Goal: Find specific page/section: Find specific page/section

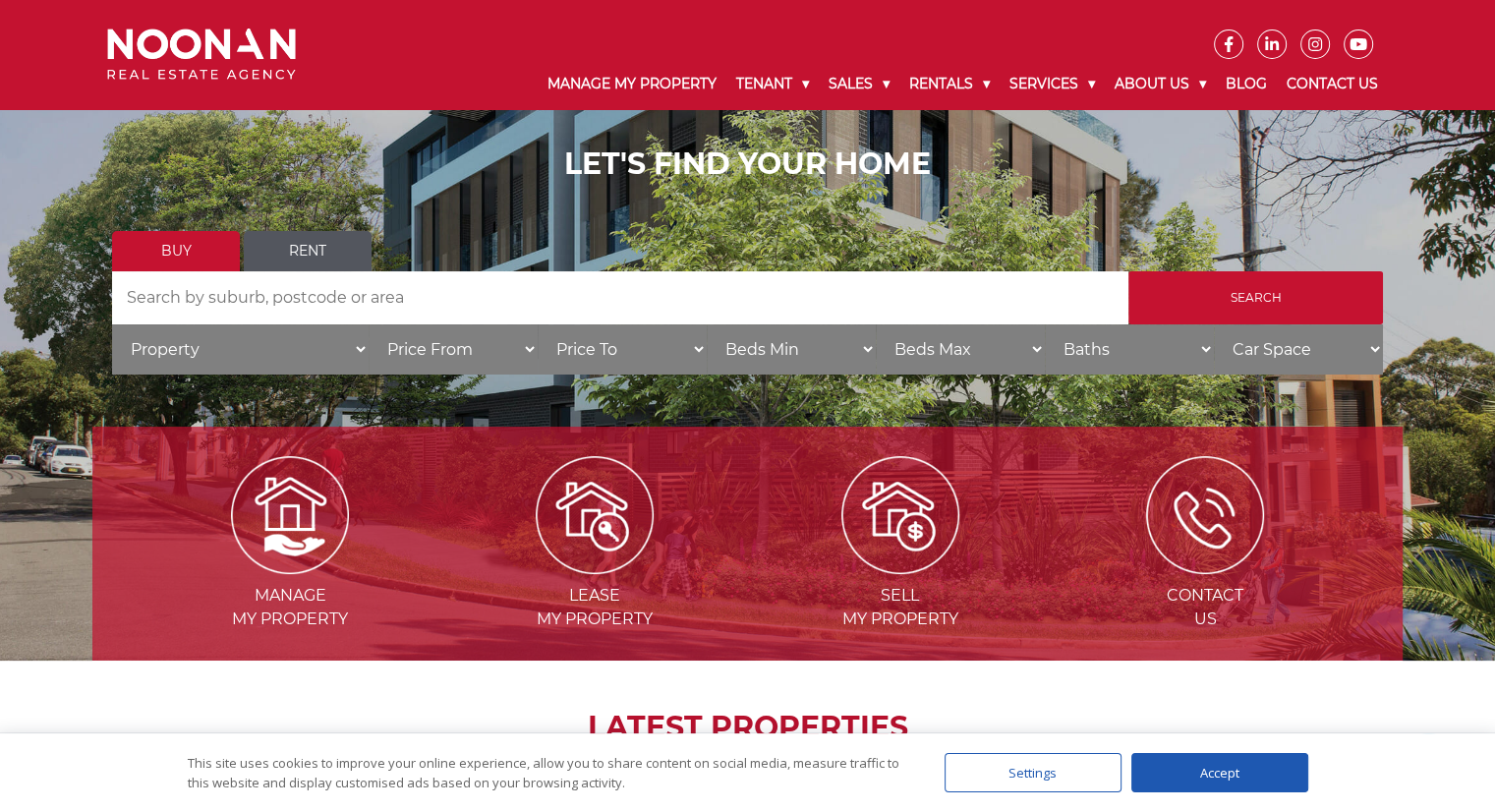
scroll to position [121, 0]
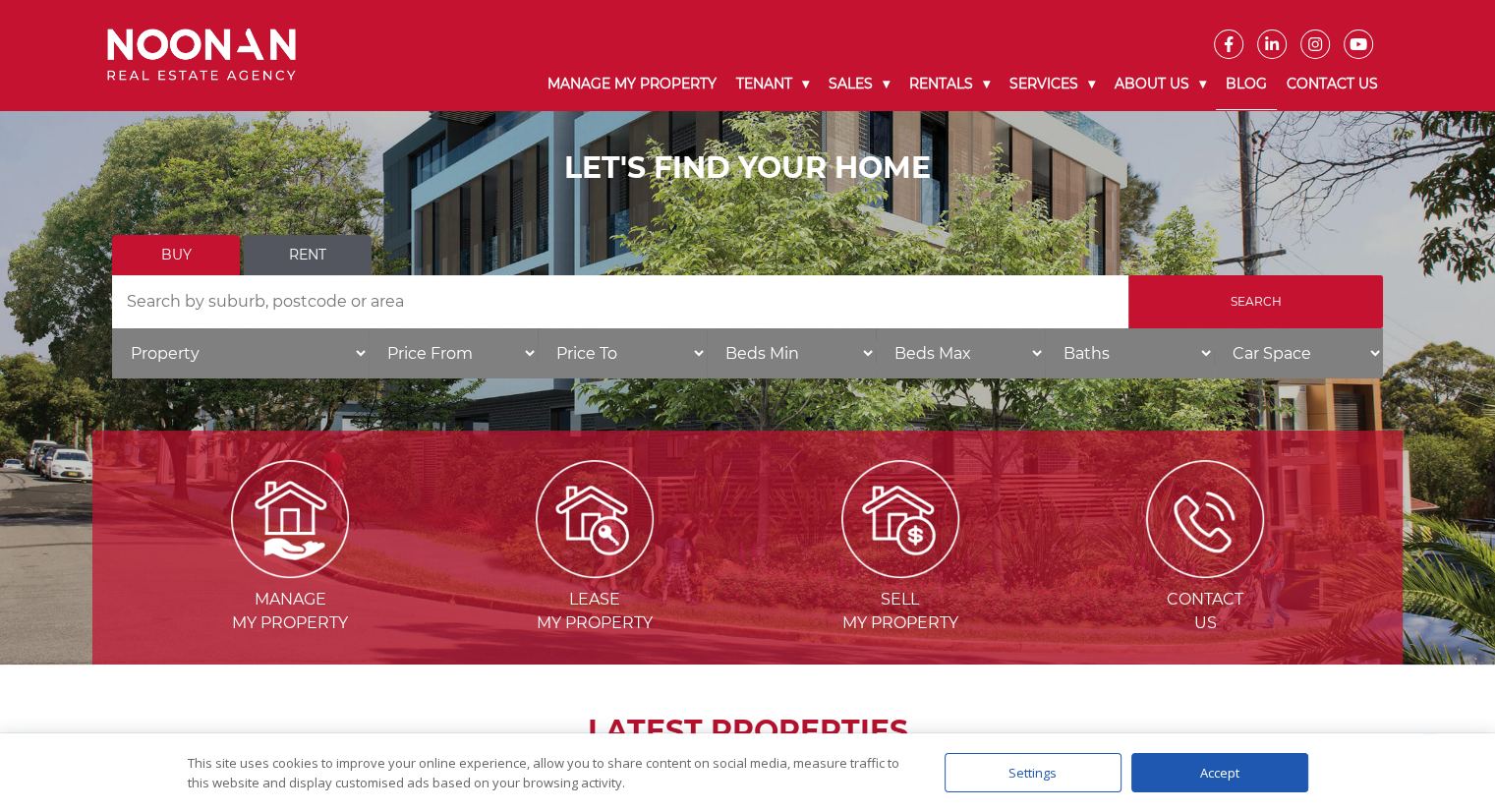
click at [1244, 86] on link "Blog" at bounding box center [1246, 84] width 61 height 51
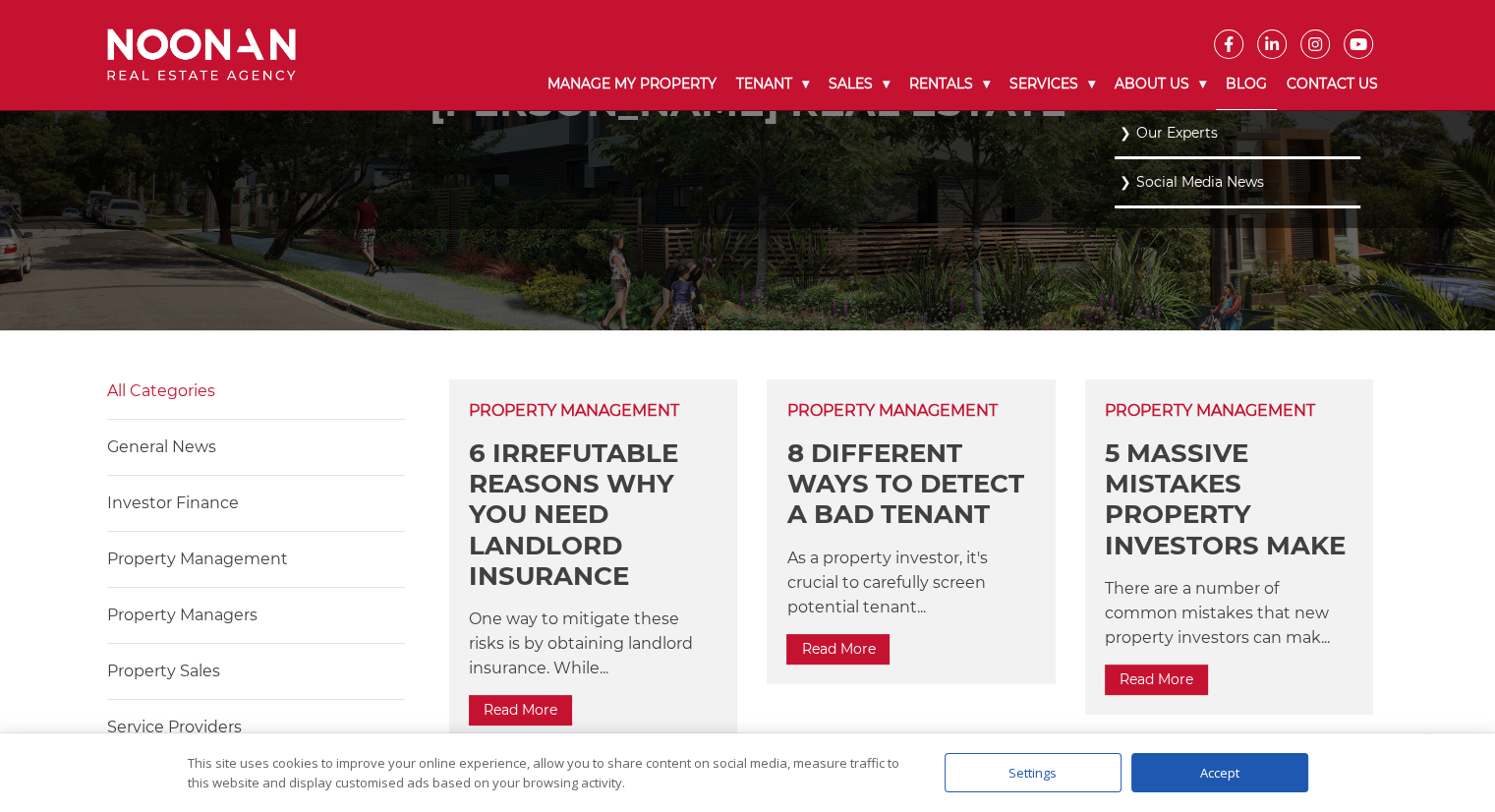
scroll to position [295, 0]
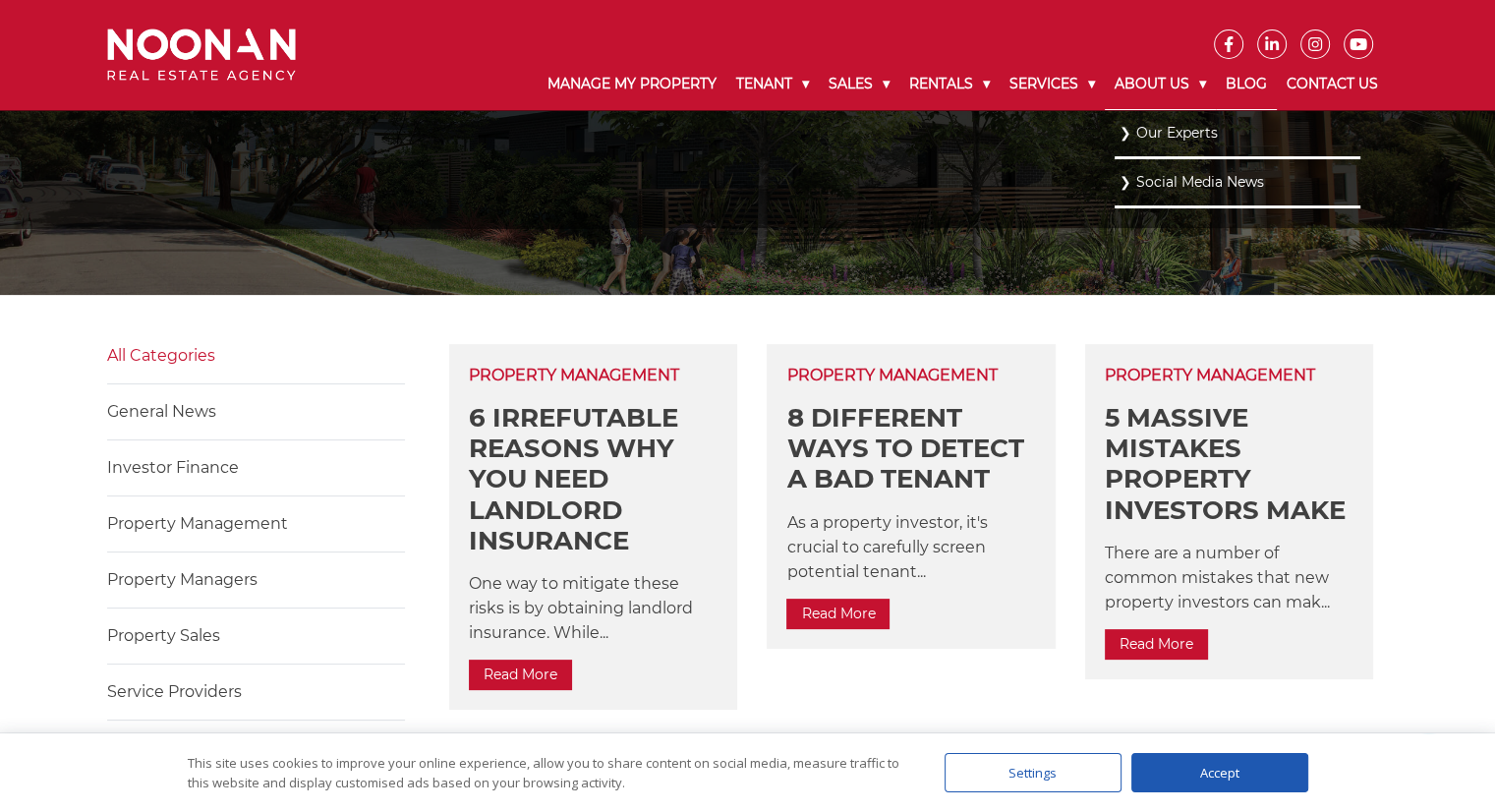
click at [1175, 91] on link "About Us" at bounding box center [1161, 84] width 111 height 51
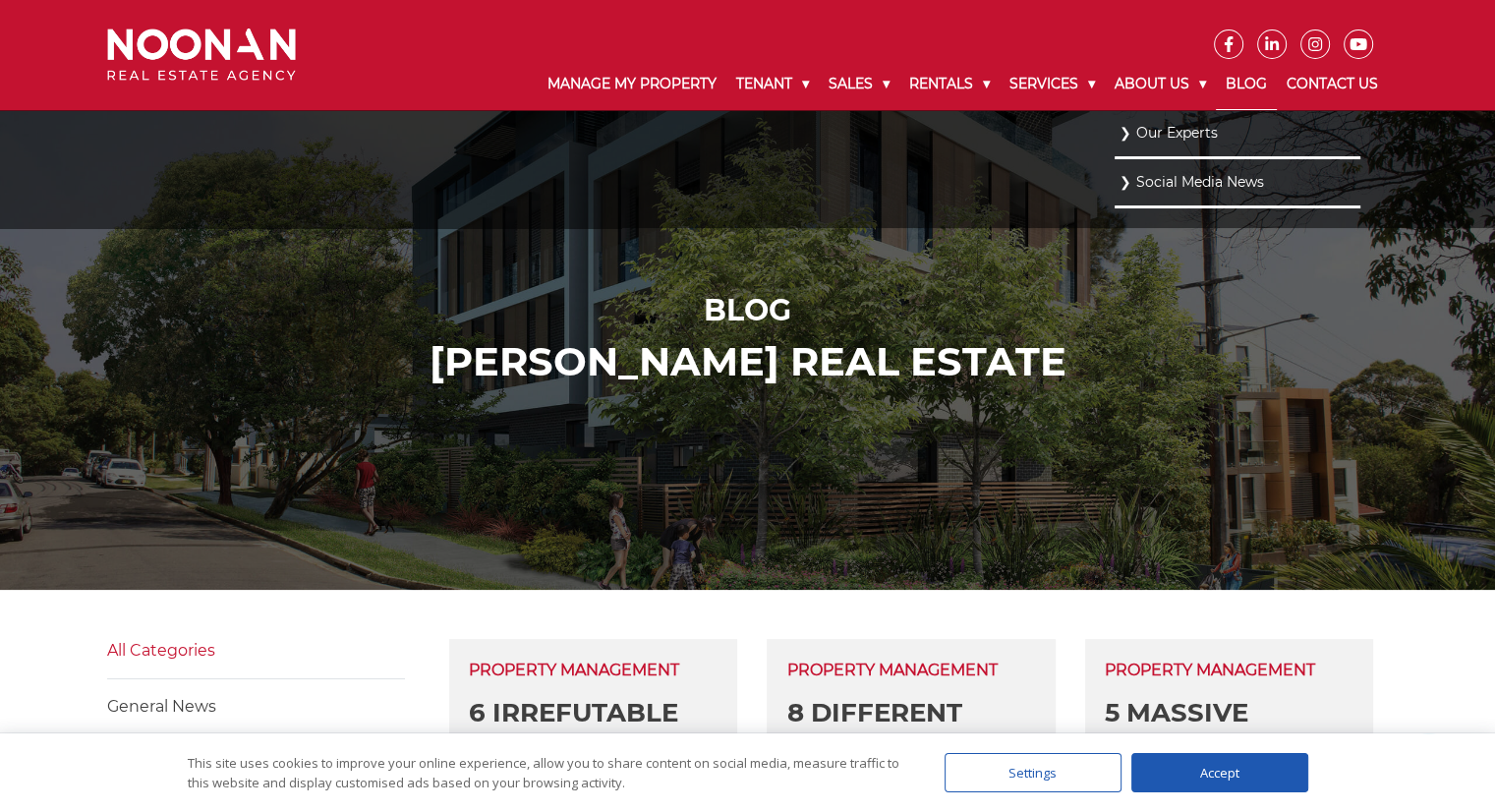
click at [1168, 141] on link "Our Experts" at bounding box center [1237, 133] width 236 height 27
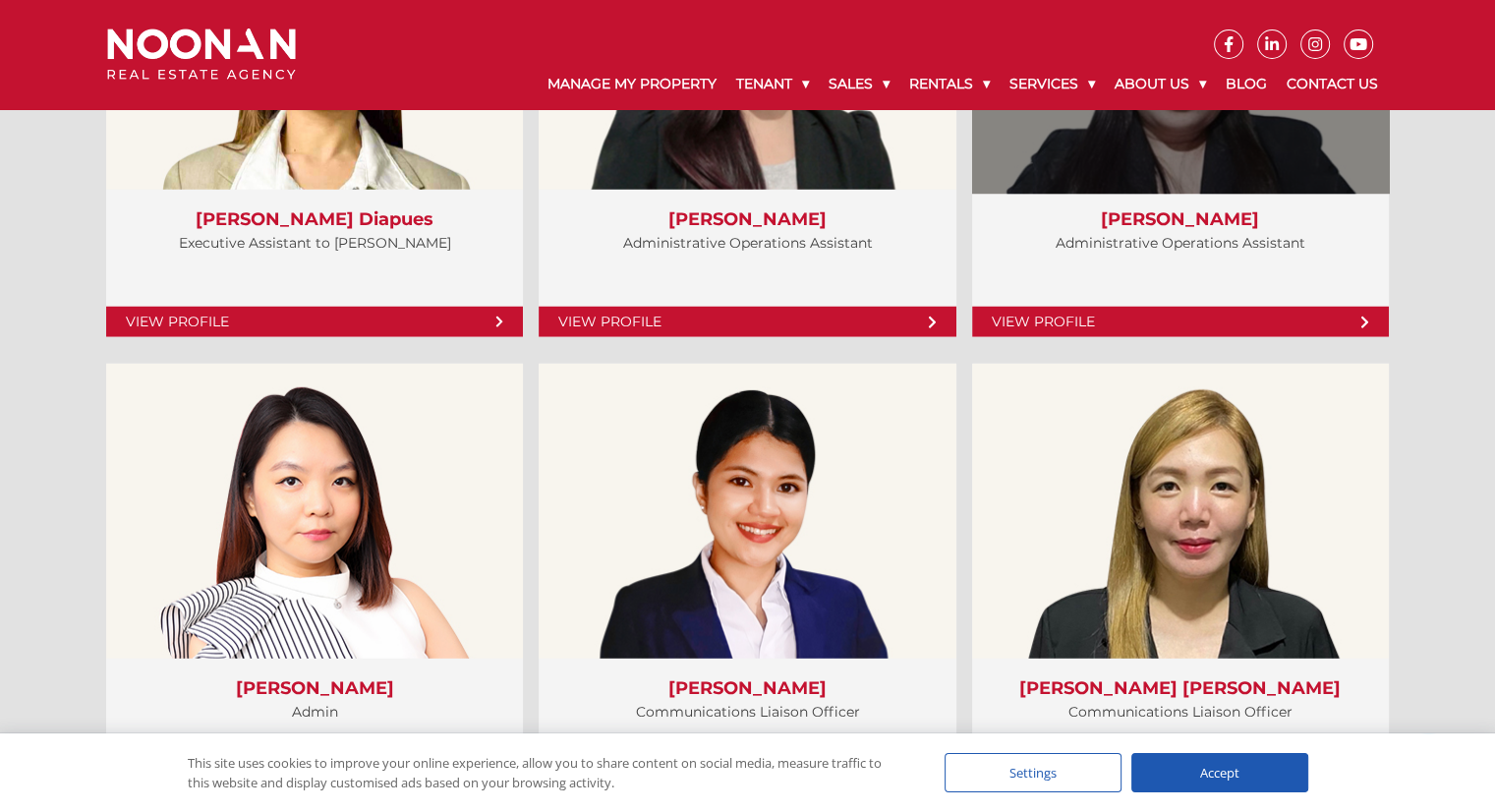
scroll to position [5008, 0]
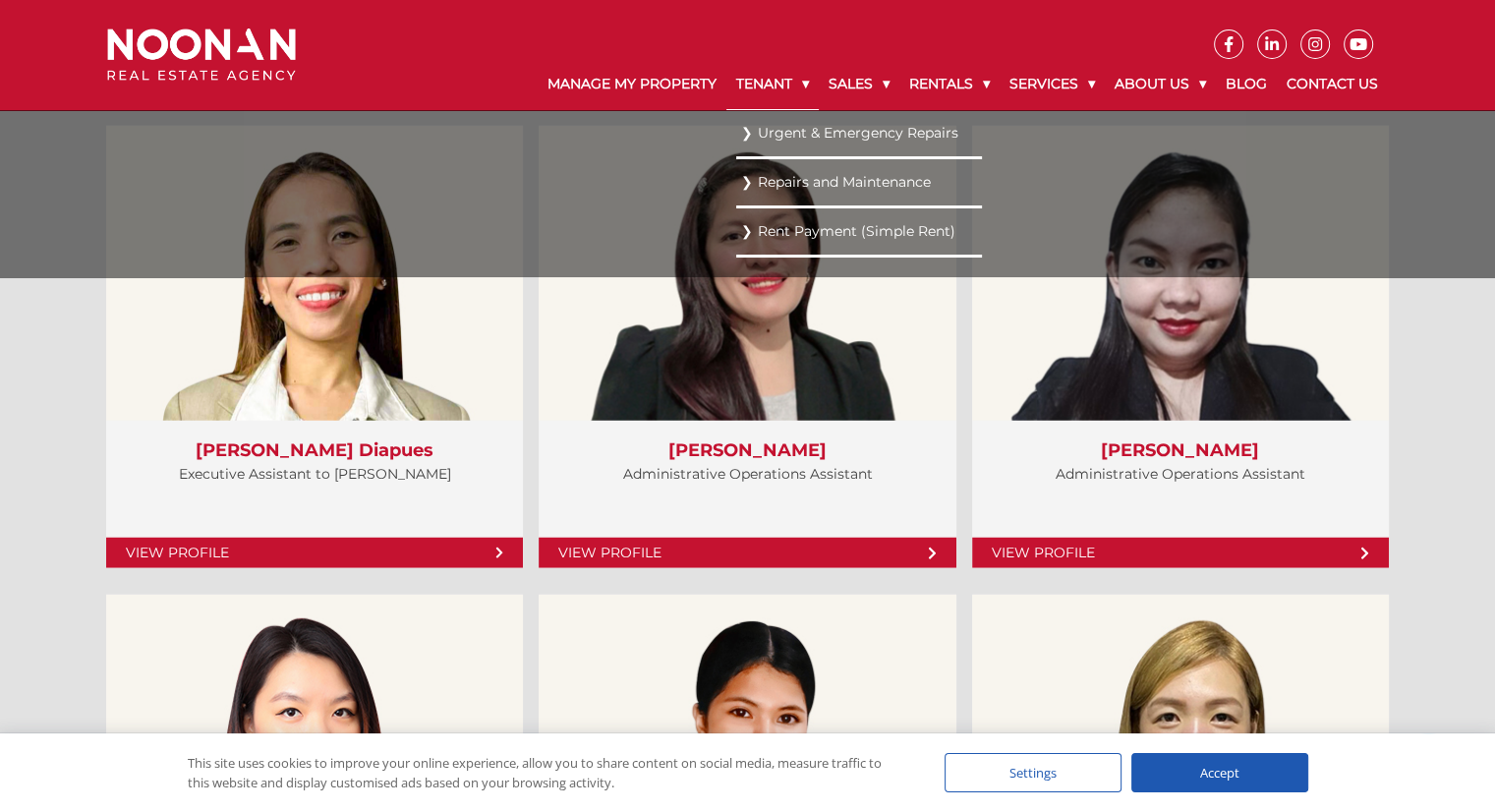
click at [758, 81] on link "Tenant" at bounding box center [772, 84] width 93 height 51
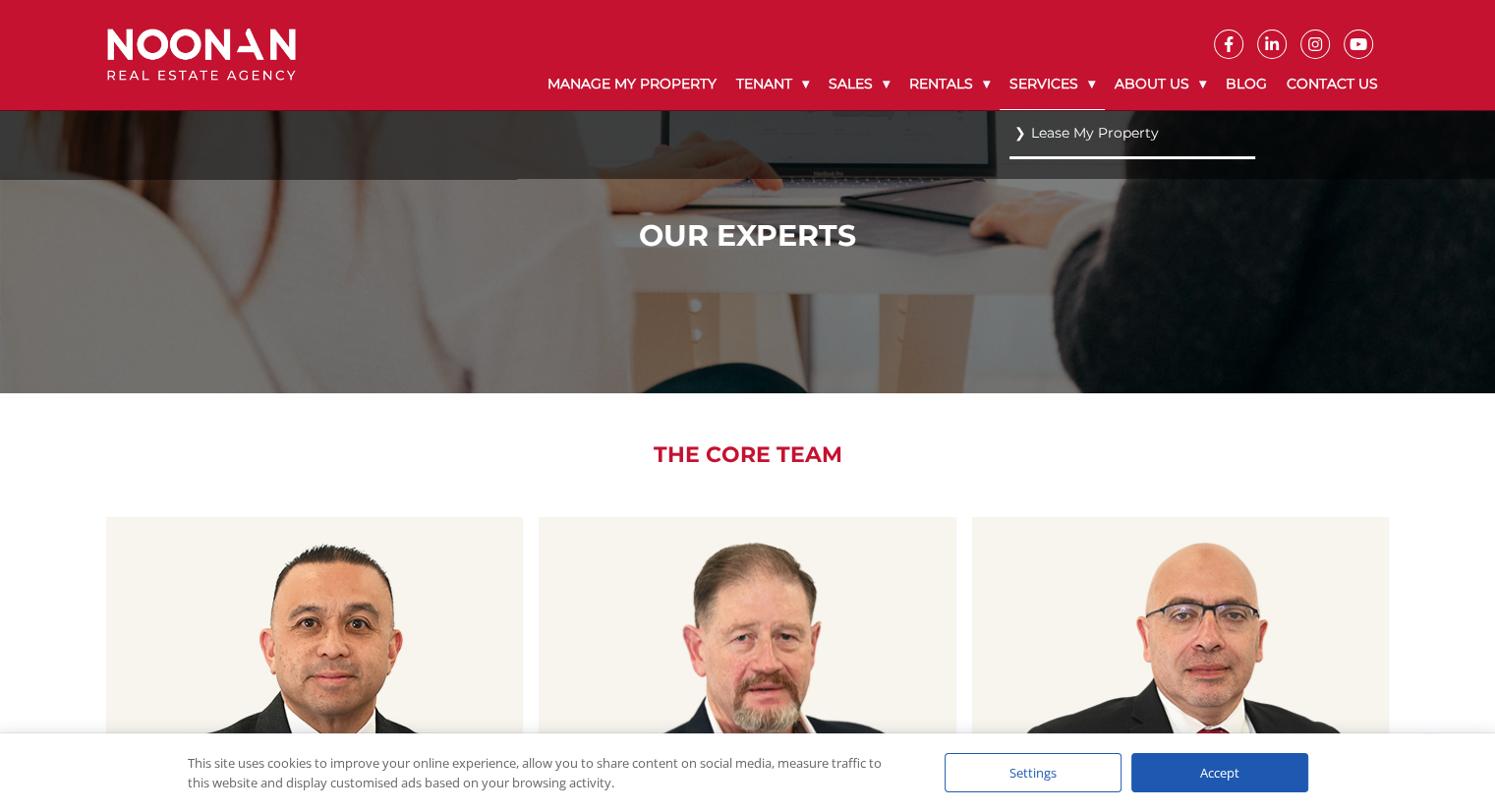
click at [1041, 80] on link "Services" at bounding box center [1053, 84] width 106 height 51
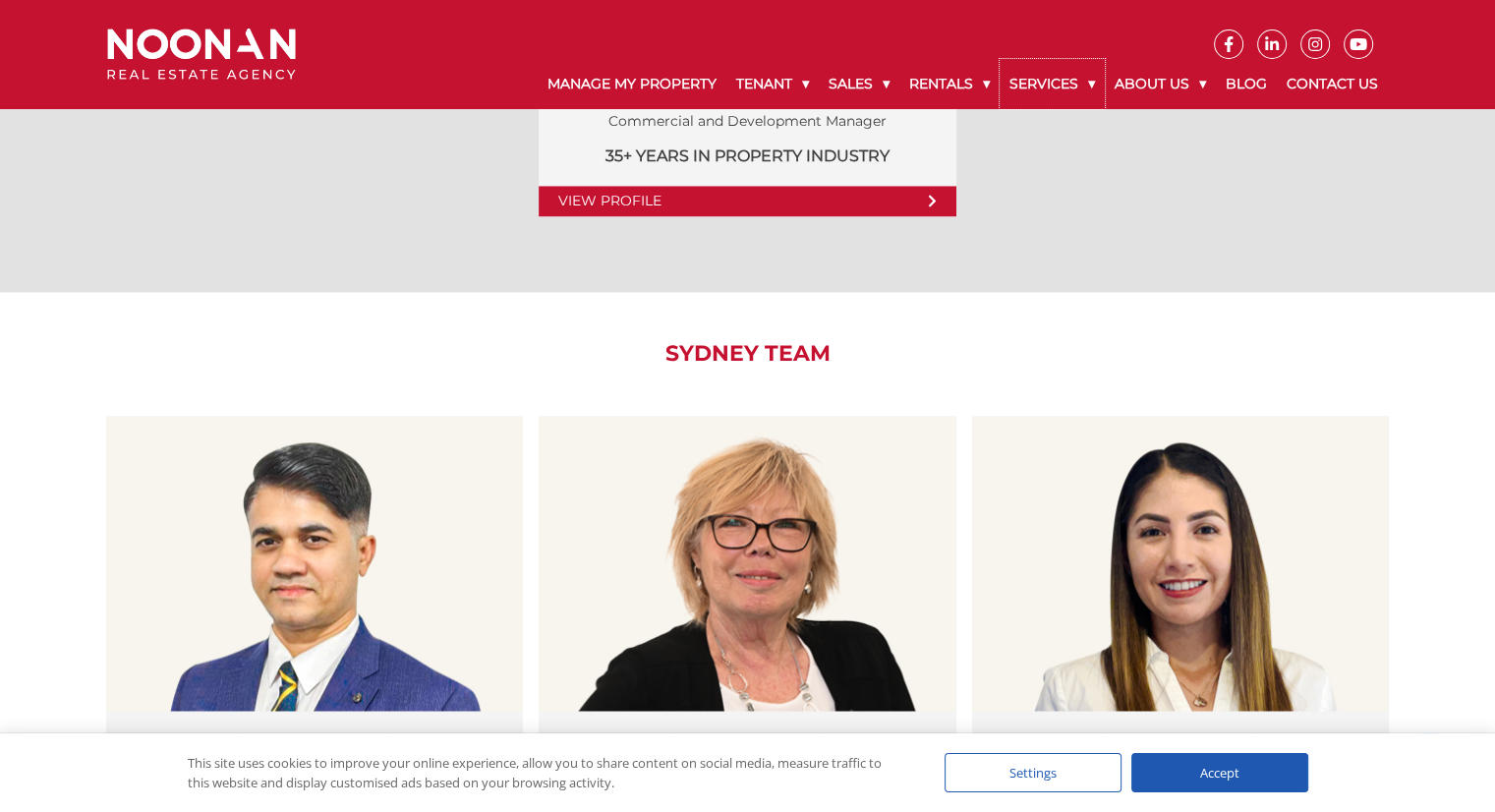
scroll to position [3243, 0]
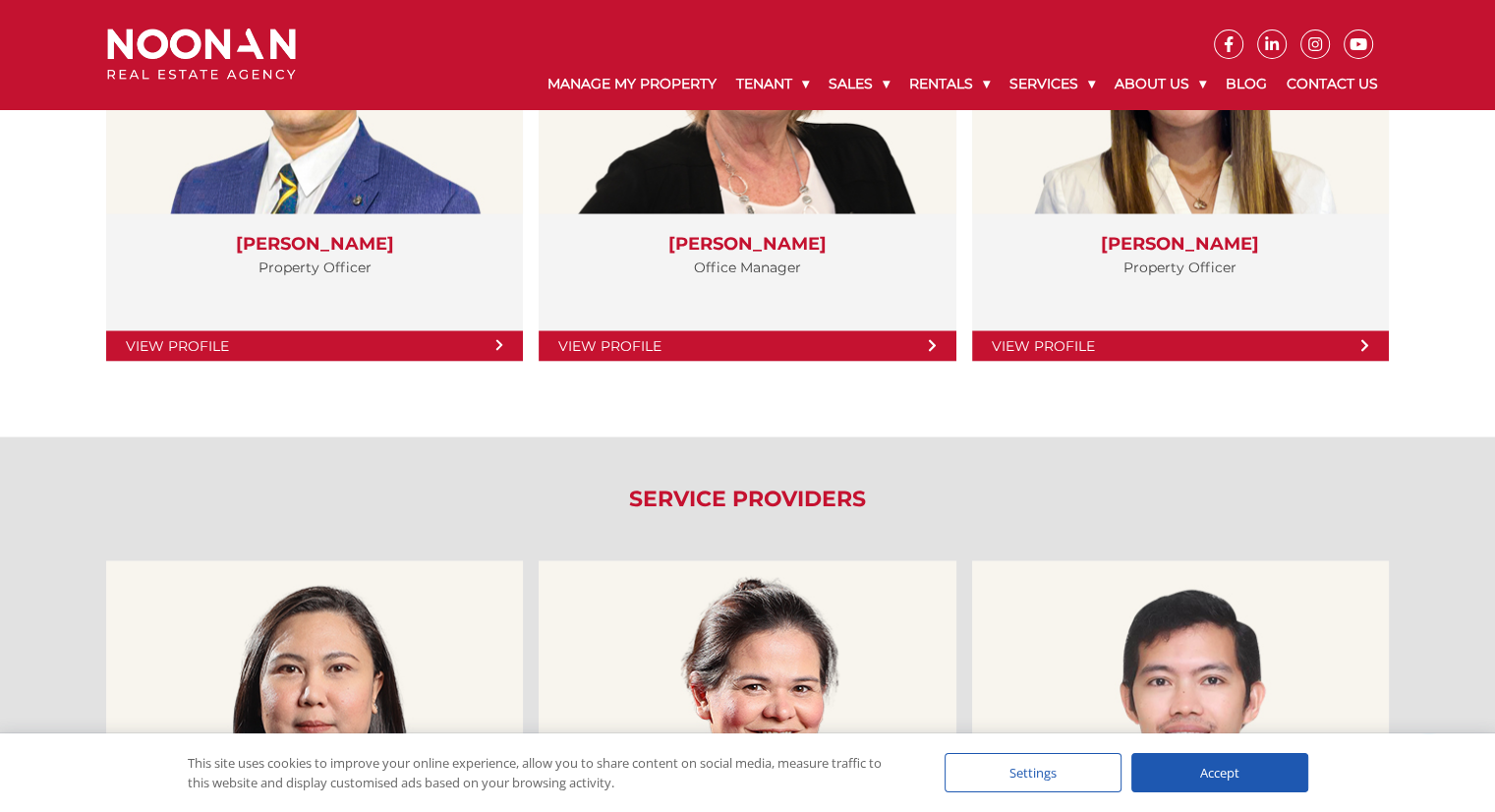
click at [942, 398] on div "Sydney Team View Profile Ifte Taher Property Officer" at bounding box center [748, 115] width 1311 height 642
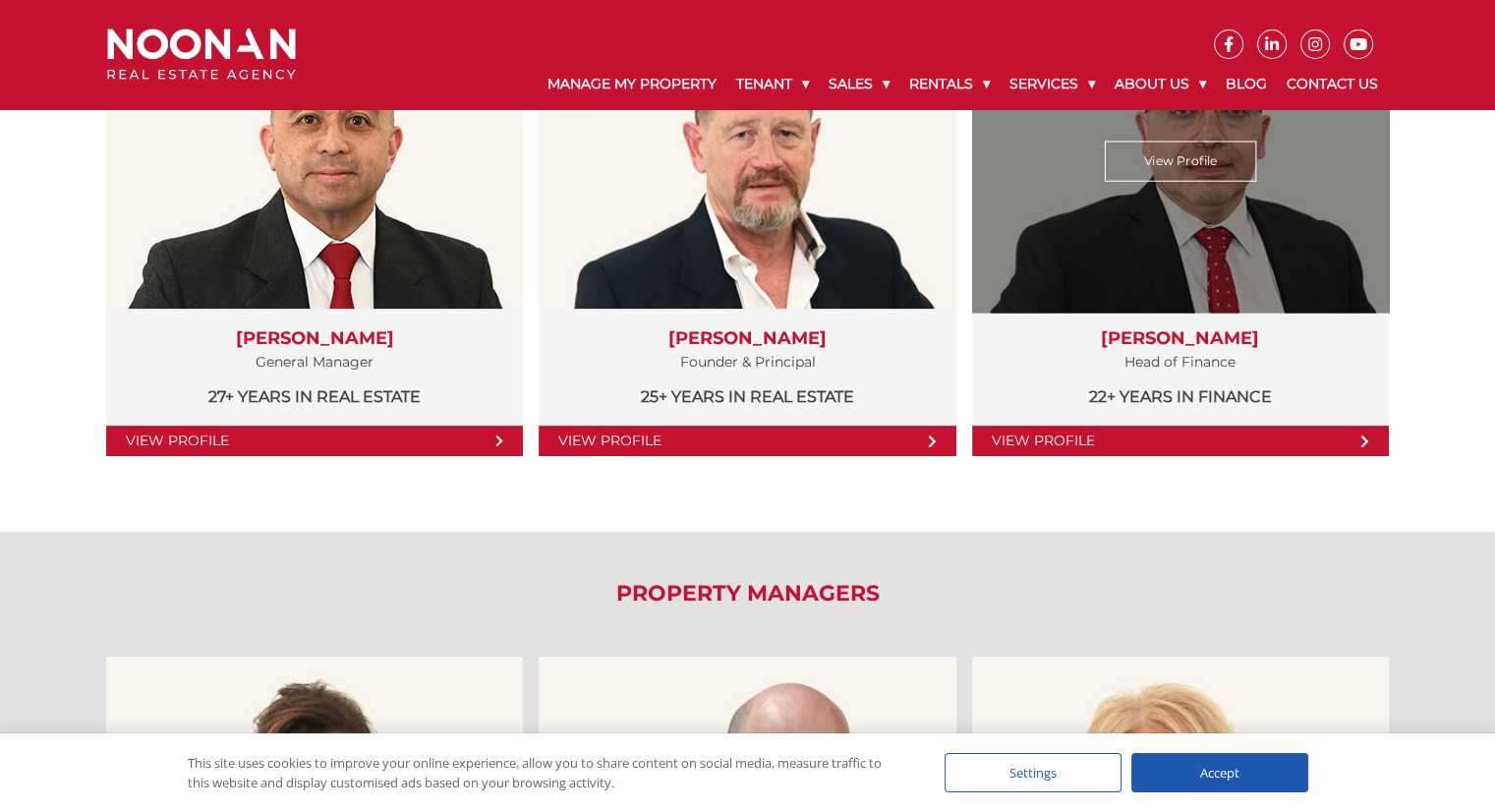
scroll to position [295, 0]
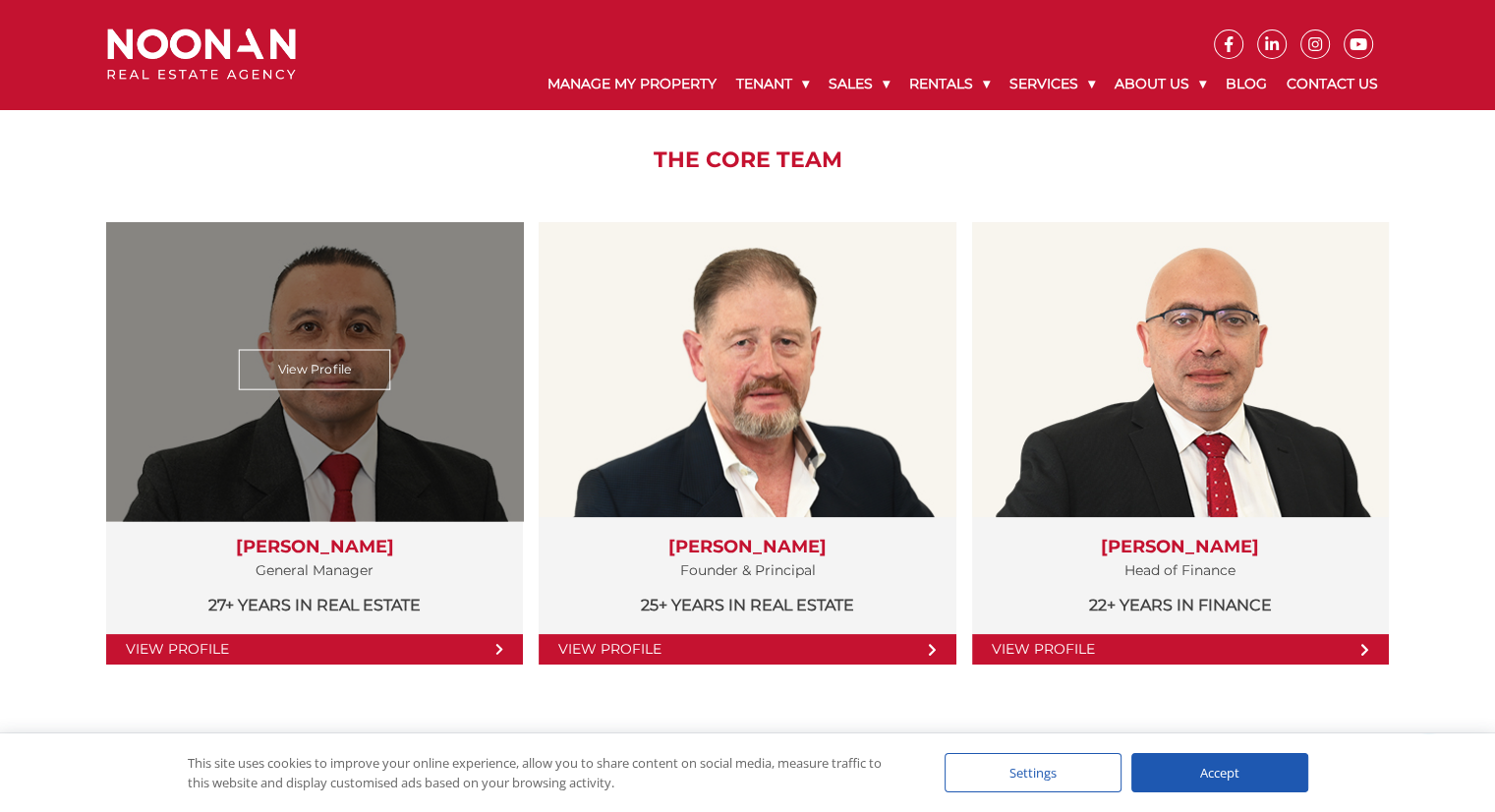
click at [405, 647] on link "View Profile" at bounding box center [315, 649] width 417 height 31
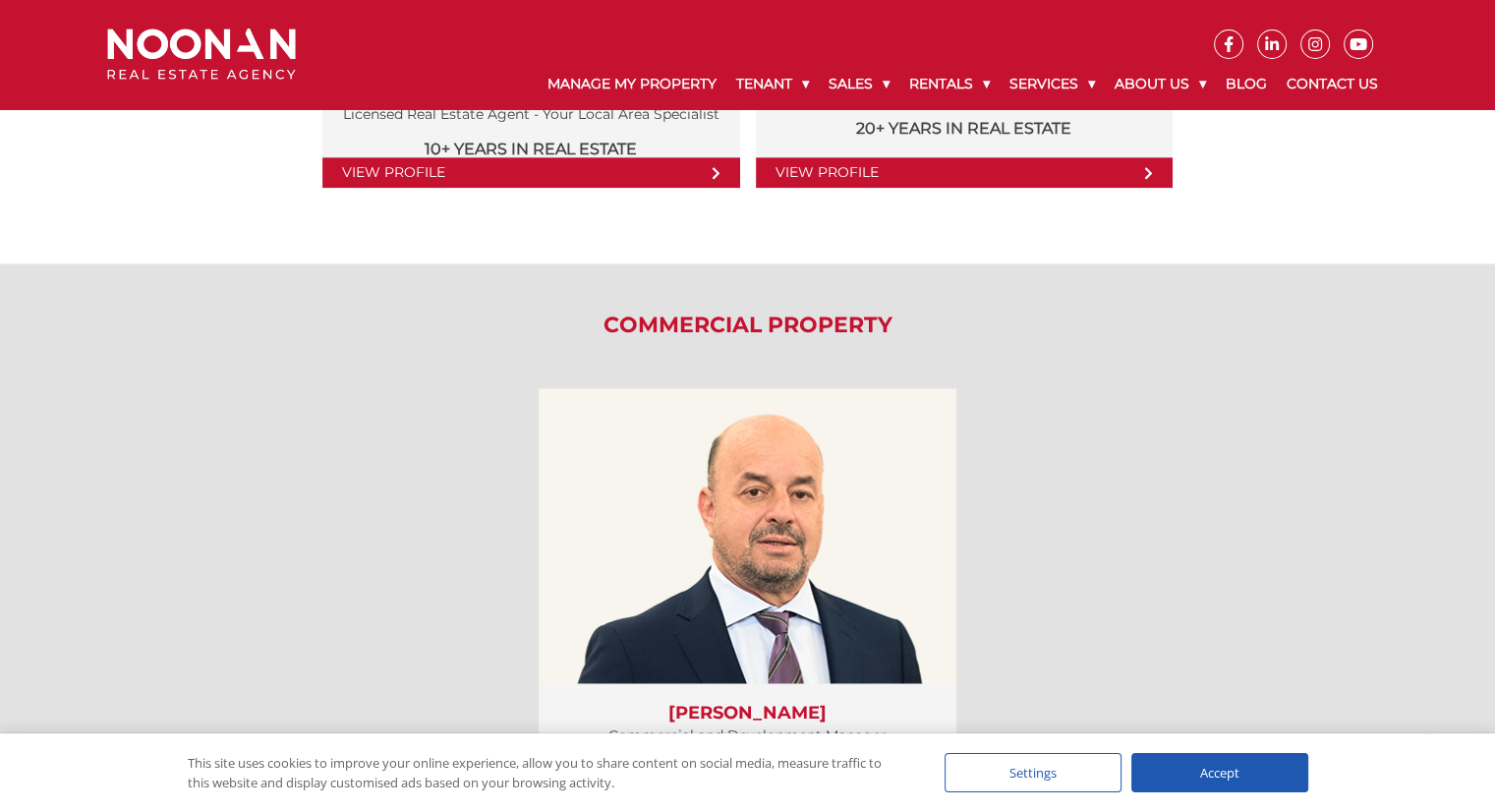
scroll to position [2752, 0]
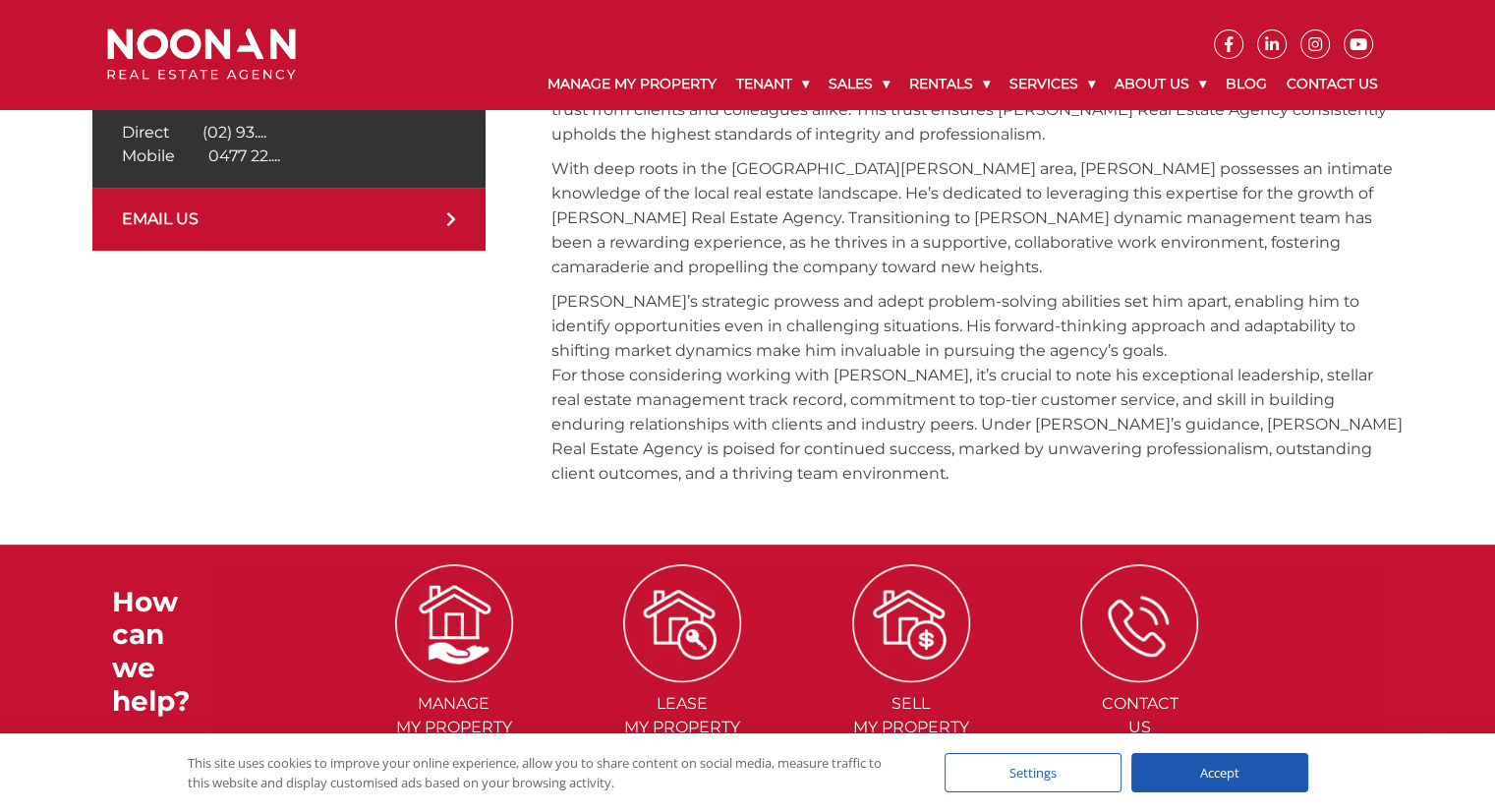
scroll to position [197, 0]
